Goal: Entertainment & Leisure: Consume media (video, audio)

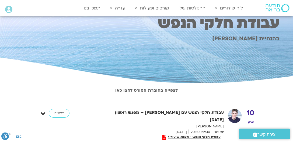
scroll to position [82, 0]
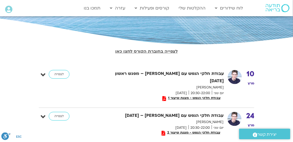
click at [143, 50] on link "לצפייה בחוברת הקורס לחצו כאן" at bounding box center [146, 51] width 63 height 6
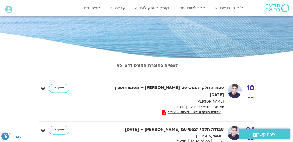
scroll to position [82, 0]
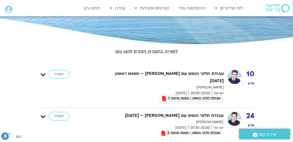
click at [165, 96] on icon at bounding box center [165, 98] width 4 height 5
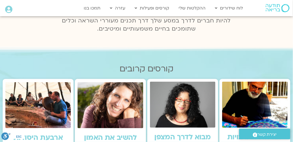
scroll to position [82, 0]
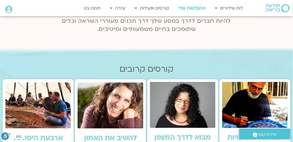
click at [196, 8] on link "ההקלטות שלי" at bounding box center [192, 8] width 32 height 10
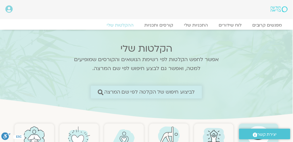
click at [136, 92] on span "לביצוע חיפוש של הקלטה לפי שם המרצה" at bounding box center [149, 92] width 91 height 6
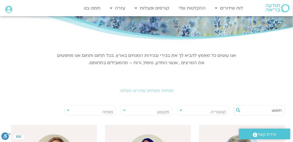
scroll to position [41, 0]
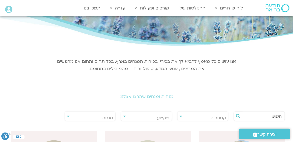
click at [269, 115] on input "text" at bounding box center [262, 115] width 40 height 9
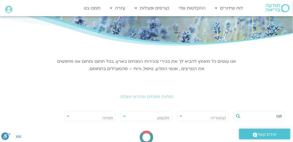
type input "G"
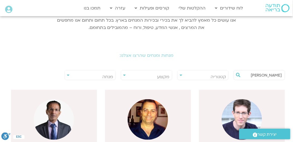
scroll to position [123, 0]
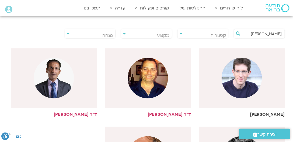
type input "[PERSON_NAME]"
click at [242, 82] on img at bounding box center [242, 78] width 40 height 40
click at [279, 113] on h6 "ערן טייכר" at bounding box center [242, 114] width 86 height 5
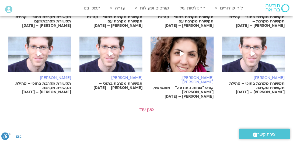
scroll to position [411, 0]
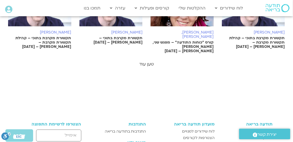
click at [151, 61] on link "טען עוד" at bounding box center [146, 64] width 15 height 6
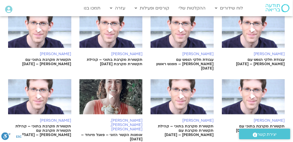
scroll to position [616, 0]
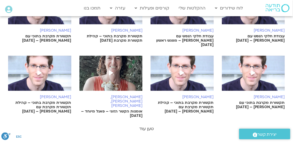
click at [149, 125] on link "טען עוד" at bounding box center [146, 128] width 15 height 6
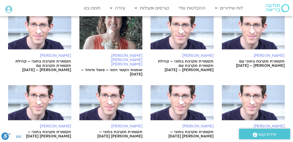
scroll to position [698, 0]
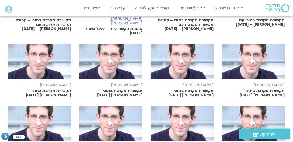
click at [47, 89] on p "תקשורת מקרבת בתוכי – ערן טייכר 7/1/25" at bounding box center [39, 93] width 63 height 9
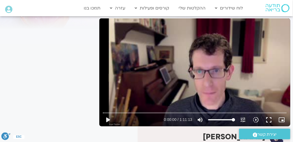
scroll to position [82, 0]
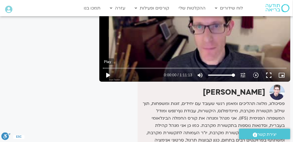
click at [110, 75] on button "play_arrow" at bounding box center [107, 74] width 13 height 13
click at [107, 74] on button "pause" at bounding box center [107, 74] width 13 height 13
type input "115.704428"
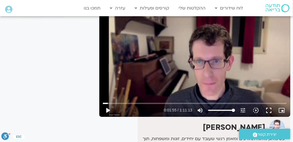
scroll to position [41, 0]
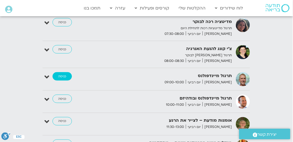
click at [60, 75] on link "כניסה" at bounding box center [62, 76] width 19 height 9
